Goal: Transaction & Acquisition: Purchase product/service

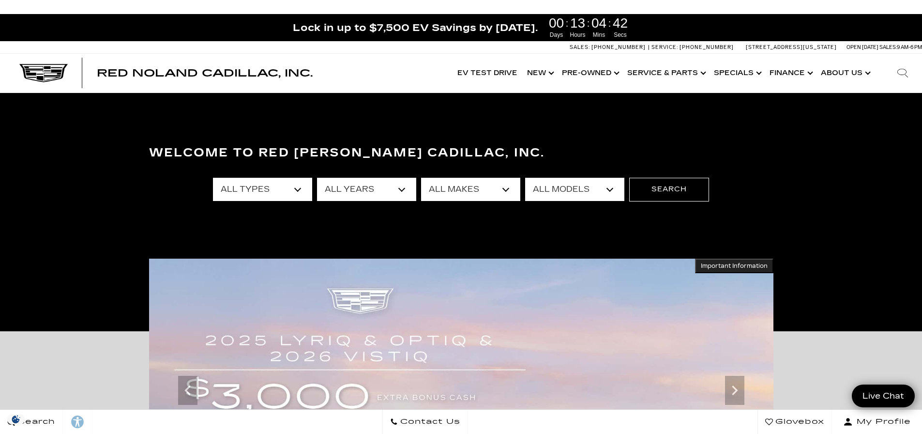
click at [297, 189] on select "All Types New Used Certified Used Demo" at bounding box center [262, 189] width 99 height 23
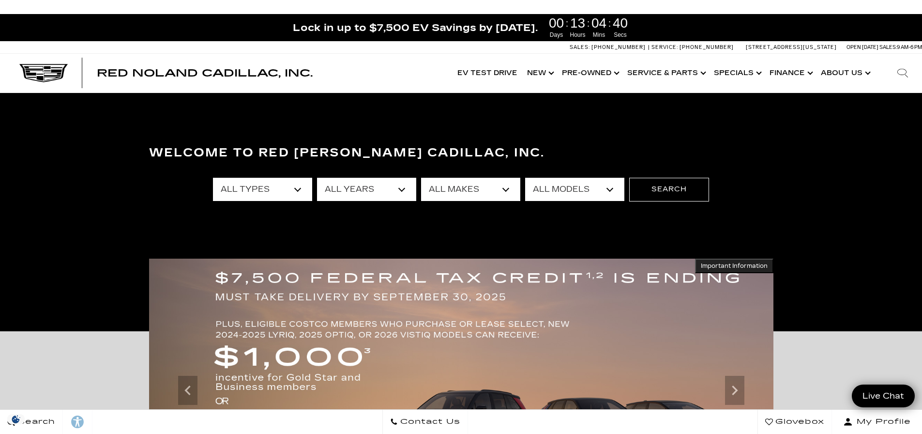
select select "New"
click at [213, 178] on select "All Types New Used Certified Used Demo" at bounding box center [262, 189] width 99 height 23
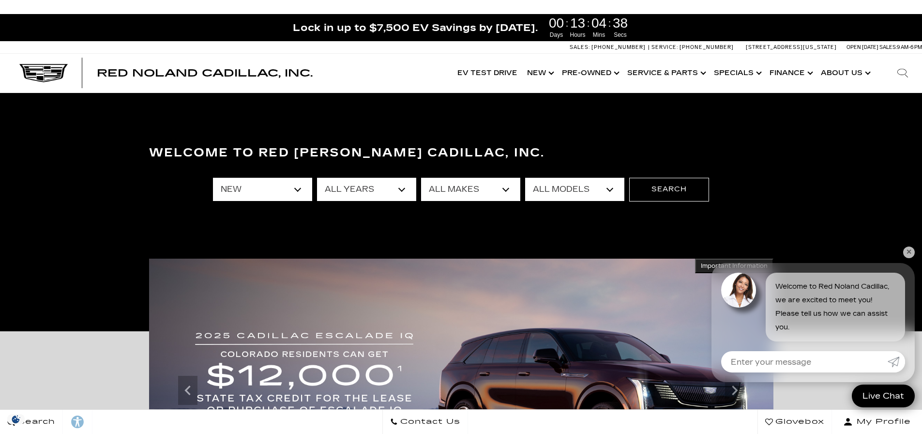
click at [398, 188] on select "All Years 2026 2025 2024" at bounding box center [366, 189] width 99 height 23
select select "2025"
click at [317, 178] on select "All Years 2026 2025 2024" at bounding box center [366, 189] width 99 height 23
click at [468, 184] on select "All Makes Cadillac" at bounding box center [470, 189] width 99 height 23
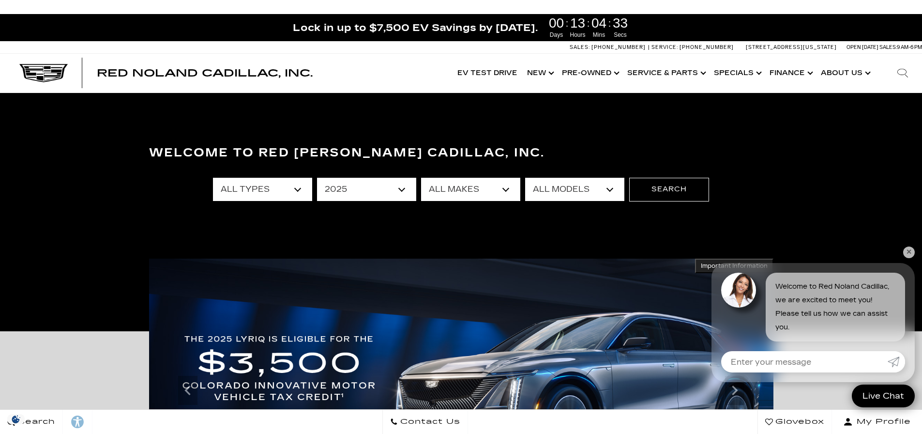
select select "Cadillac"
click at [421, 178] on select "All Makes Cadillac" at bounding box center [470, 189] width 99 height 23
click at [564, 186] on select "All Models CT4 Escalade Escalade ESV ESCALADE IQ LYRIQ OPTIQ XT5 XT6" at bounding box center [574, 189] width 99 height 23
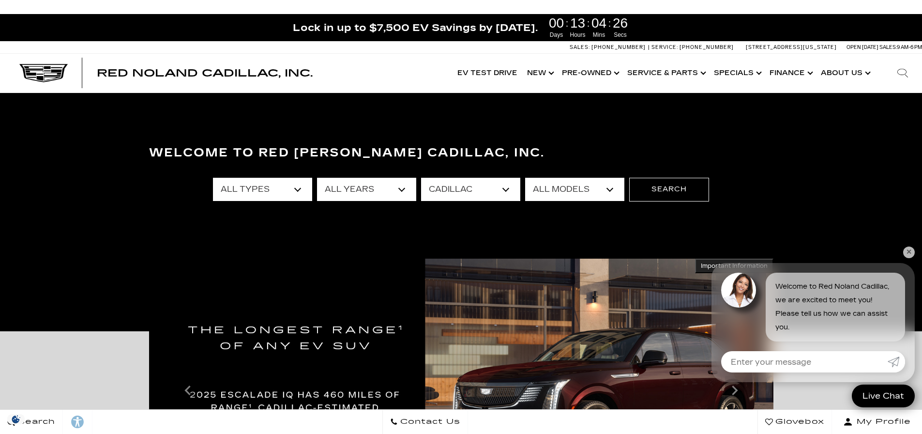
select select "XT6"
click at [525, 178] on select "All Models CT4 Escalade Escalade ESV ESCALADE IQ LYRIQ OPTIQ XT5 XT6" at bounding box center [574, 189] width 99 height 23
click at [662, 195] on button "Search" at bounding box center [669, 189] width 80 height 23
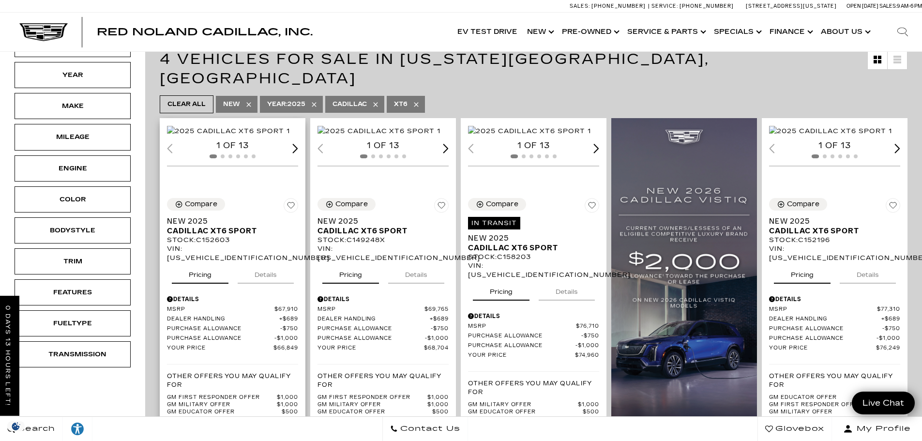
scroll to position [194, 0]
click at [853, 137] on img "1 / 2" at bounding box center [830, 131] width 123 height 11
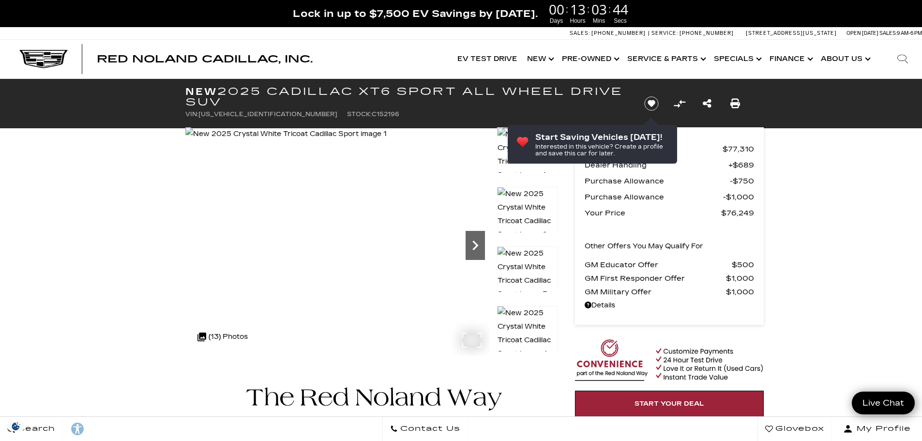
click at [474, 245] on icon "Next" at bounding box center [475, 245] width 19 height 19
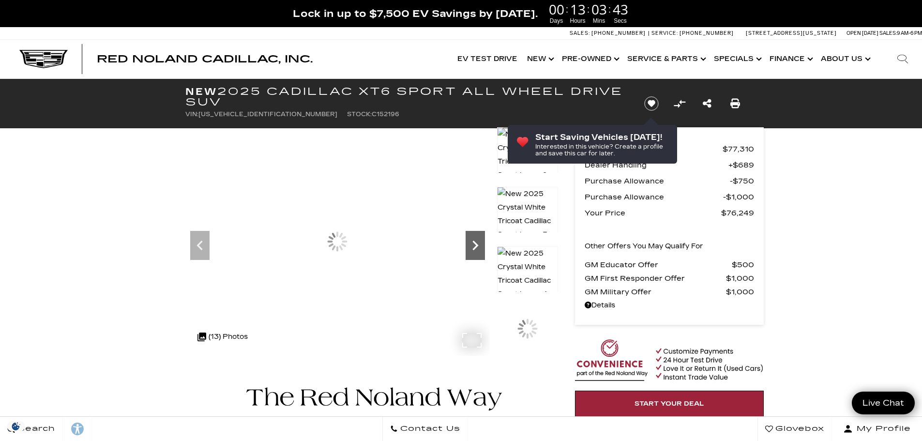
click at [474, 245] on icon "Next" at bounding box center [475, 245] width 19 height 19
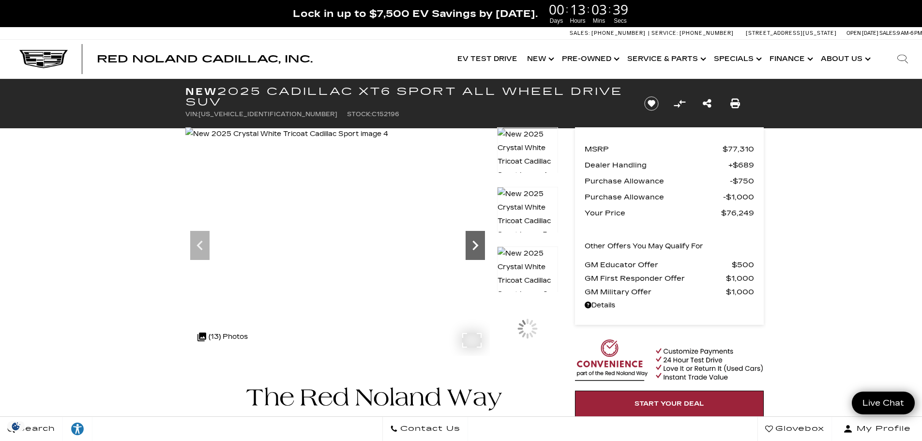
click at [474, 245] on icon "Next" at bounding box center [475, 245] width 19 height 19
click at [475, 244] on icon "Next" at bounding box center [476, 246] width 6 height 10
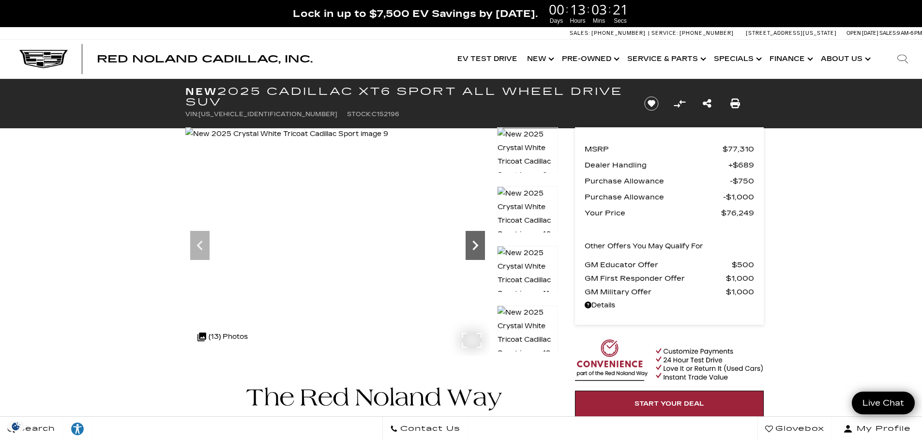
click at [475, 244] on icon "Next" at bounding box center [476, 246] width 6 height 10
